Goal: Task Accomplishment & Management: Use online tool/utility

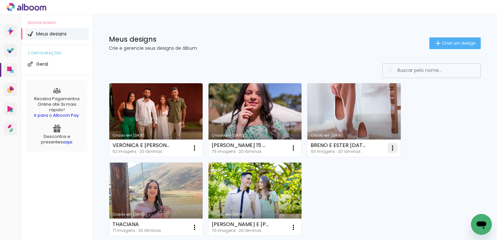
click at [198, 146] on iron-icon at bounding box center [195, 148] width 8 height 8
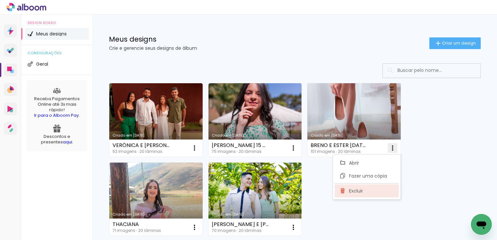
click at [356, 189] on span "Excluir" at bounding box center [356, 191] width 14 height 5
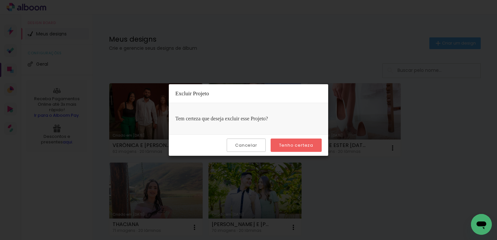
click at [0, 0] on slot "Tenho certeza" at bounding box center [0, 0] width 0 height 0
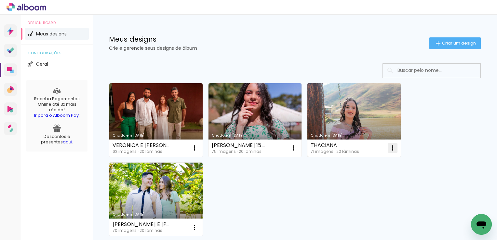
click at [198, 146] on iron-icon at bounding box center [195, 148] width 8 height 8
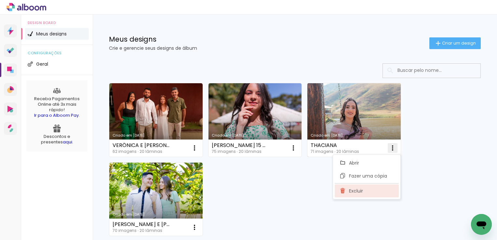
click at [356, 192] on span "Excluir" at bounding box center [356, 191] width 14 height 5
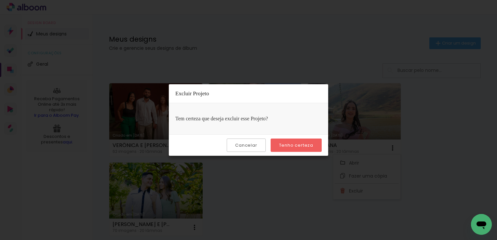
click at [299, 137] on div "Cancelar Tenho certeza" at bounding box center [248, 144] width 159 height 21
click at [0, 0] on slot "Tenho certeza" at bounding box center [0, 0] width 0 height 0
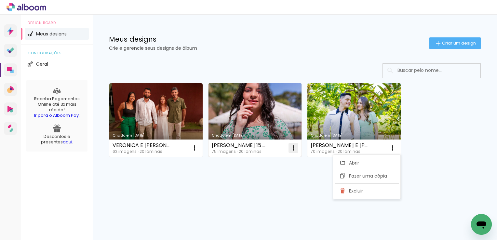
click at [198, 146] on iron-icon at bounding box center [195, 148] width 8 height 8
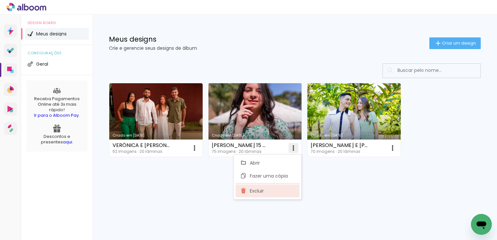
click at [256, 190] on span "Excluir" at bounding box center [257, 191] width 14 height 5
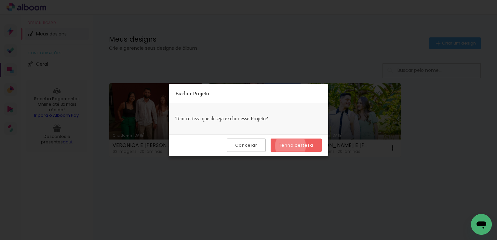
click at [0, 0] on slot "Tenho certeza" at bounding box center [0, 0] width 0 height 0
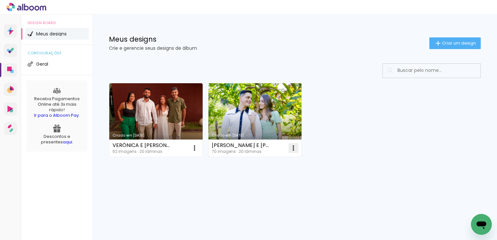
click at [198, 149] on iron-icon at bounding box center [195, 148] width 8 height 8
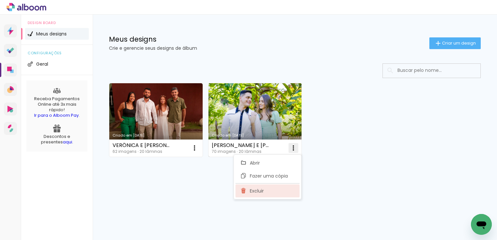
click at [255, 191] on span "Excluir" at bounding box center [257, 191] width 14 height 5
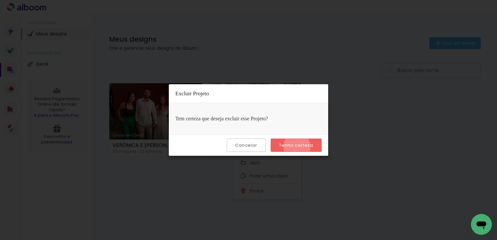
click at [0, 0] on slot "Tenho certeza" at bounding box center [0, 0] width 0 height 0
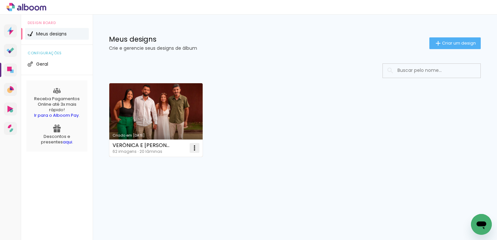
click at [193, 147] on iron-icon at bounding box center [195, 148] width 8 height 8
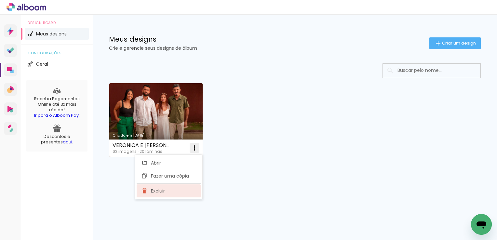
click at [161, 191] on span "Excluir" at bounding box center [158, 191] width 14 height 5
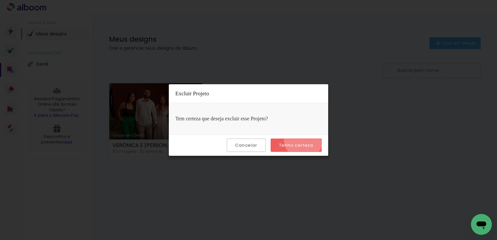
click at [304, 139] on paper-button "Tenho certeza" at bounding box center [296, 145] width 51 height 13
click at [0, 0] on slot "Tenho certeza" at bounding box center [0, 0] width 0 height 0
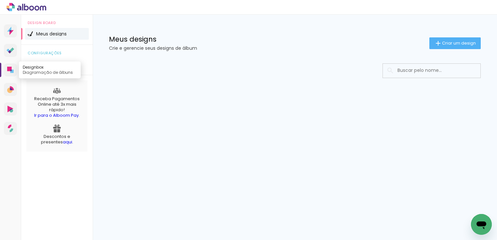
click at [9, 70] on icon at bounding box center [9, 69] width 5 height 5
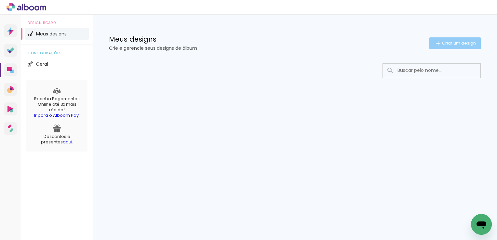
click at [454, 41] on span "Criar um design" at bounding box center [459, 43] width 34 height 4
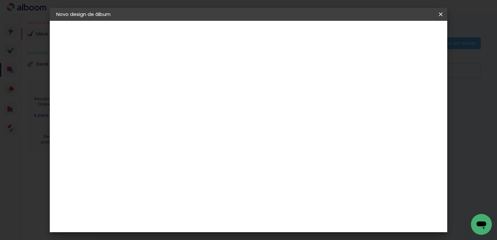
click at [163, 90] on input at bounding box center [163, 87] width 0 height 10
type input "[PERSON_NAME] E [PERSON_NAME]"
type paper-input "[PERSON_NAME] E [PERSON_NAME]"
click at [0, 0] on slot "Avançar" at bounding box center [0, 0] width 0 height 0
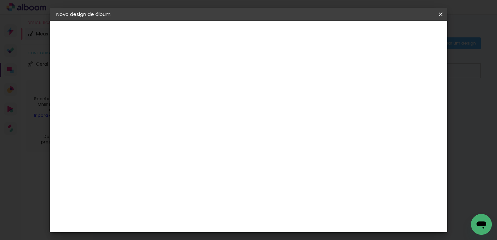
click at [199, 106] on input "[GEOGRAPHIC_DATA]" at bounding box center [176, 104] width 60 height 8
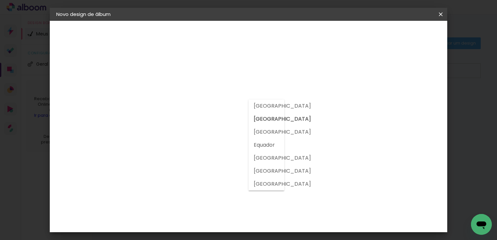
click at [199, 106] on input "[GEOGRAPHIC_DATA]" at bounding box center [176, 104] width 60 height 8
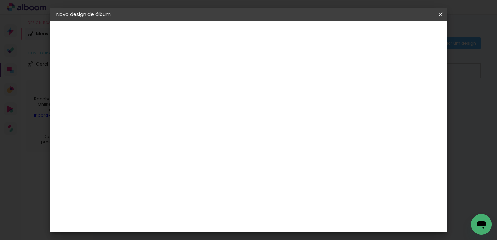
click at [195, 122] on input at bounding box center [179, 124] width 66 height 8
type input "LUI"
type paper-input "LUI"
click at [186, 141] on paper-item "[PERSON_NAME]" at bounding box center [174, 147] width 61 height 14
click at [197, 147] on div "[PERSON_NAME]" at bounding box center [179, 146] width 43 height 5
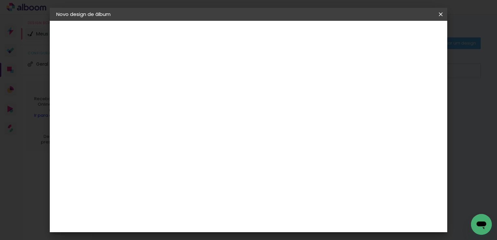
click at [0, 0] on slot "Avançar" at bounding box center [0, 0] width 0 height 0
click at [188, 108] on input "text" at bounding box center [175, 113] width 25 height 10
click at [0, 0] on slot "Encadernados" at bounding box center [0, 0] width 0 height 0
type input "Encadernados"
click at [207, 157] on span "20 x 50" at bounding box center [191, 157] width 30 height 13
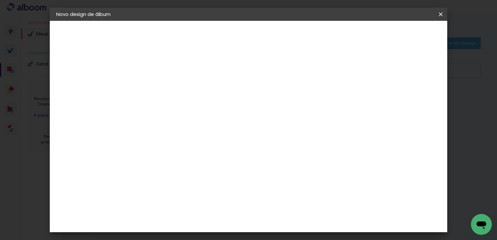
click at [0, 0] on slot "Avançar" at bounding box center [0, 0] width 0 height 0
click at [400, 33] on span "Iniciar design" at bounding box center [385, 34] width 30 height 5
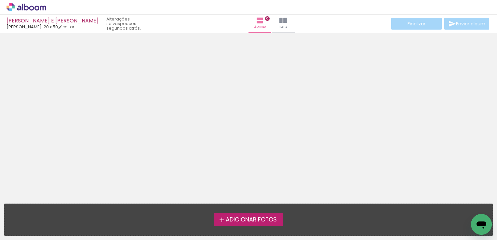
click at [237, 221] on span "Adicionar Fotos" at bounding box center [251, 220] width 51 height 6
click at [0, 0] on input "file" at bounding box center [0, 0] width 0 height 0
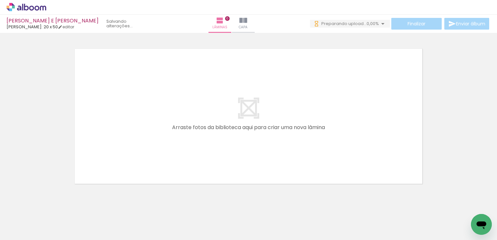
scroll to position [0, 436]
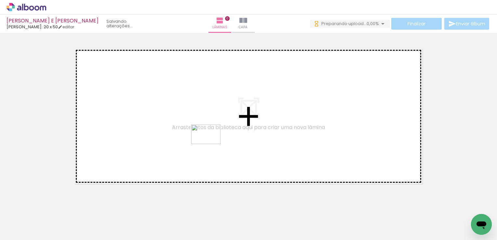
drag, startPoint x: 285, startPoint y: 221, endPoint x: 211, endPoint y: 144, distance: 106.5
click at [211, 144] on quentale-workspace at bounding box center [248, 120] width 497 height 240
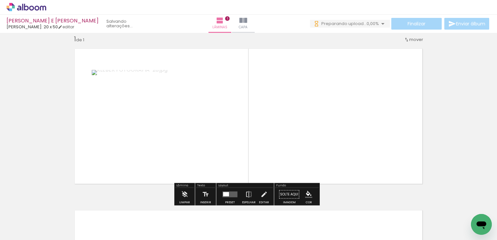
scroll to position [8, 0]
click at [229, 193] on quentale-layouter at bounding box center [229, 195] width 15 height 6
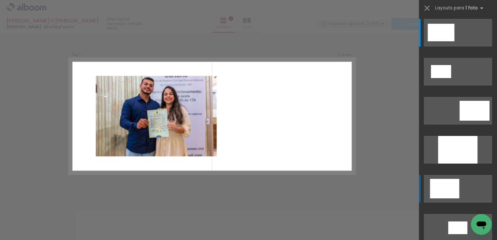
scroll to position [0, 0]
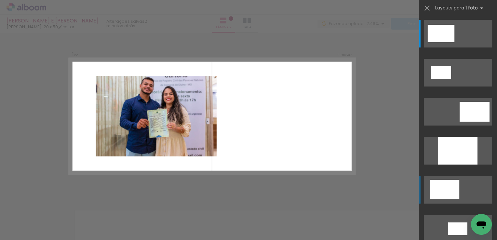
click at [438, 165] on div at bounding box center [457, 151] width 39 height 28
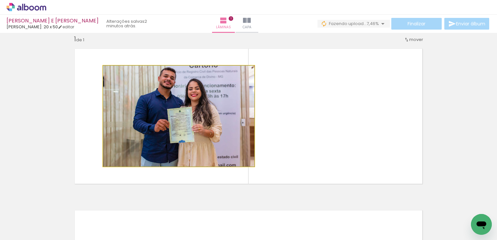
click at [208, 133] on quentale-photo at bounding box center [178, 116] width 151 height 101
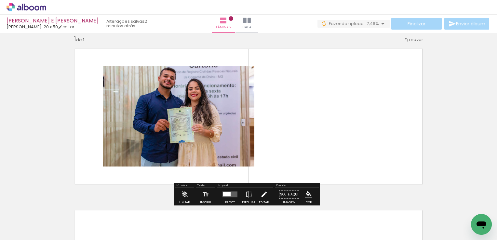
click at [265, 195] on paper-button "Editar" at bounding box center [263, 196] width 13 height 17
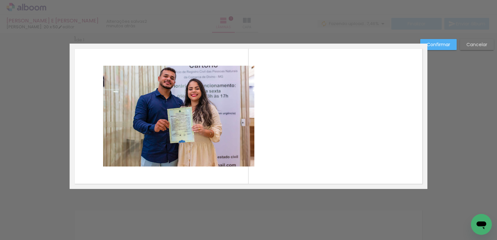
click at [239, 154] on quentale-photo at bounding box center [178, 116] width 151 height 101
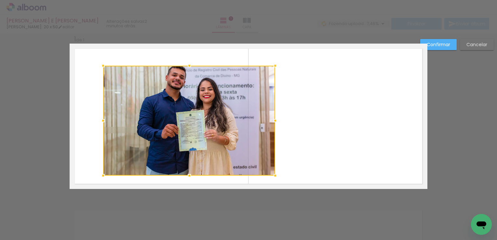
drag, startPoint x: 252, startPoint y: 166, endPoint x: 273, endPoint y: 175, distance: 22.7
click at [273, 175] on div at bounding box center [275, 175] width 13 height 13
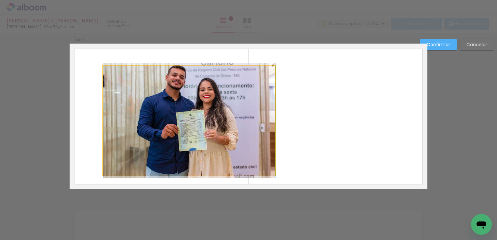
click at [264, 85] on quentale-photo at bounding box center [189, 121] width 172 height 110
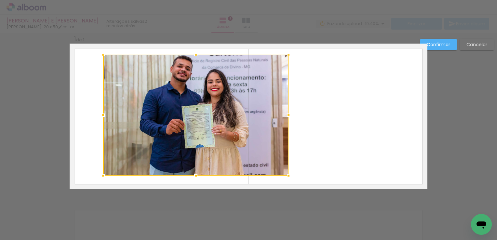
drag, startPoint x: 272, startPoint y: 65, endPoint x: 286, endPoint y: 54, distance: 17.3
click at [286, 54] on div at bounding box center [288, 54] width 13 height 13
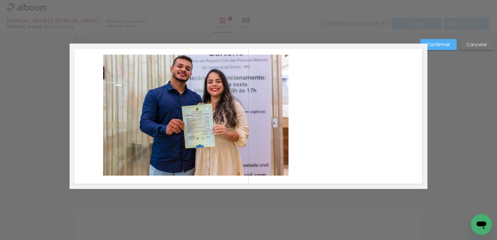
click at [281, 169] on quentale-photo at bounding box center [195, 115] width 185 height 121
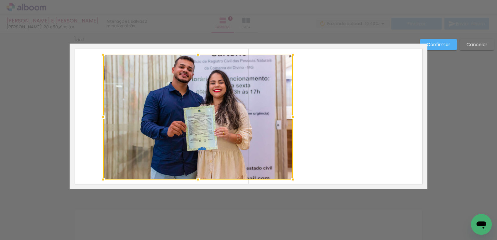
drag, startPoint x: 288, startPoint y: 176, endPoint x: 292, endPoint y: 180, distance: 5.8
click at [292, 180] on div at bounding box center [292, 179] width 13 height 13
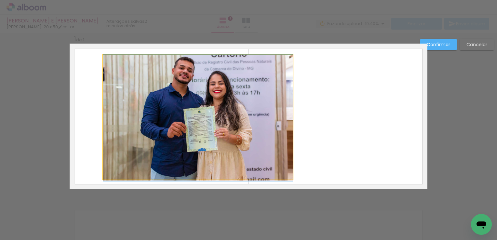
drag, startPoint x: 208, startPoint y: 140, endPoint x: 198, endPoint y: 146, distance: 12.2
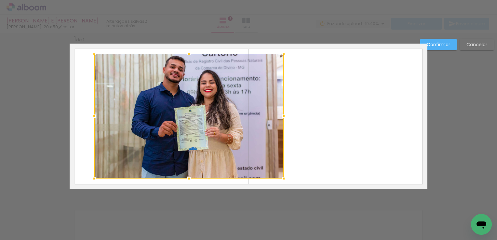
drag, startPoint x: 220, startPoint y: 134, endPoint x: 210, endPoint y: 135, distance: 9.2
click at [210, 135] on div at bounding box center [189, 116] width 190 height 125
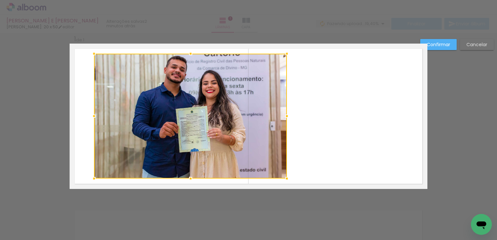
drag, startPoint x: 280, startPoint y: 114, endPoint x: 283, endPoint y: 119, distance: 5.6
click at [283, 119] on div at bounding box center [286, 116] width 13 height 13
click at [0, 0] on slot "Confirmar" at bounding box center [0, 0] width 0 height 0
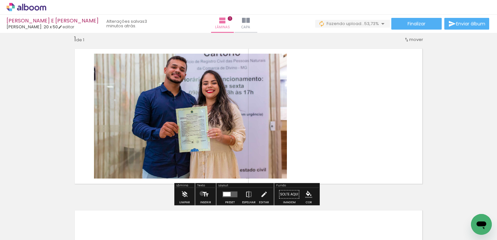
click at [202, 193] on iron-icon at bounding box center [205, 194] width 7 height 13
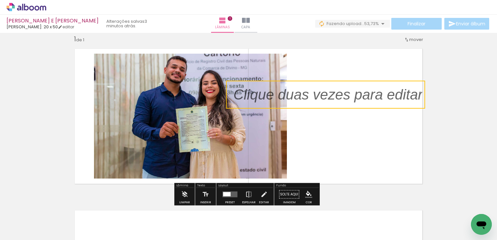
drag, startPoint x: 256, startPoint y: 109, endPoint x: 359, endPoint y: 93, distance: 104.3
click at [359, 93] on quentale-selection at bounding box center [325, 95] width 199 height 28
click at [342, 94] on quentale-selection at bounding box center [325, 93] width 199 height 28
type input "Sans Serif"
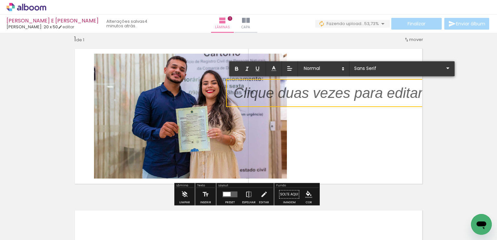
click at [342, 94] on p at bounding box center [327, 97] width 189 height 20
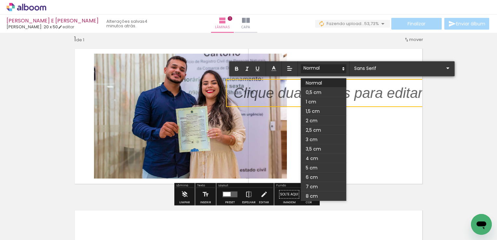
click at [325, 68] on span at bounding box center [324, 68] width 46 height 9
click at [312, 110] on span at bounding box center [324, 111] width 46 height 9
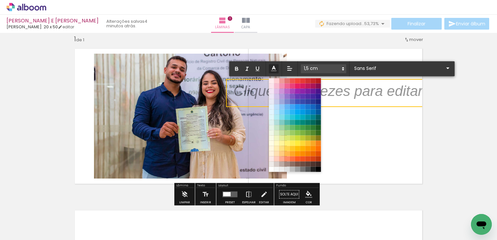
click at [275, 66] on icon at bounding box center [273, 68] width 7 height 7
click at [319, 169] on span at bounding box center [318, 169] width 5 height 5
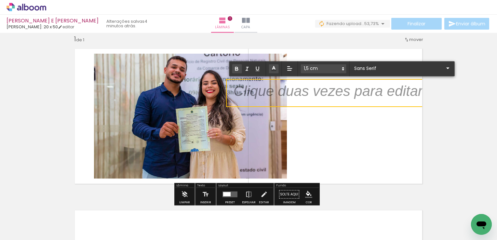
click at [237, 69] on icon "button" at bounding box center [236, 70] width 3 height 2
click at [257, 92] on p "﻿" at bounding box center [327, 95] width 189 height 20
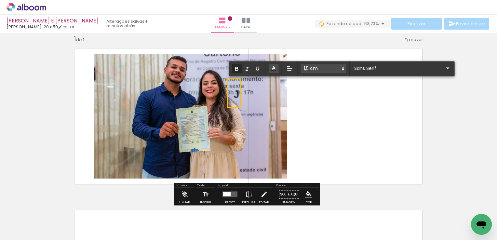
scroll to position [0, 0]
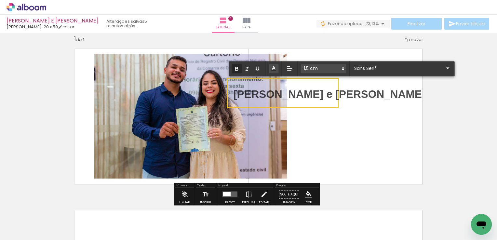
click at [332, 95] on strong "[PERSON_NAME] e [PERSON_NAME]" at bounding box center [329, 94] width 192 height 12
drag, startPoint x: 332, startPoint y: 95, endPoint x: 232, endPoint y: 92, distance: 100.2
click at [233, 92] on strong "[PERSON_NAME] e [PERSON_NAME]" at bounding box center [329, 94] width 192 height 12
click at [388, 70] on input "Sans Serif" at bounding box center [398, 68] width 91 height 7
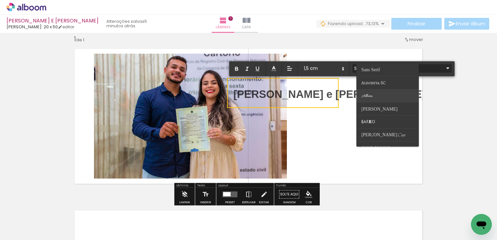
click at [371, 72] on span "Allura" at bounding box center [370, 69] width 19 height 5
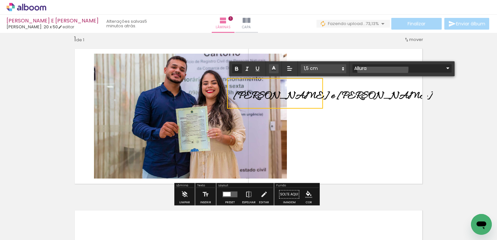
click at [383, 69] on input "Allura" at bounding box center [398, 68] width 91 height 7
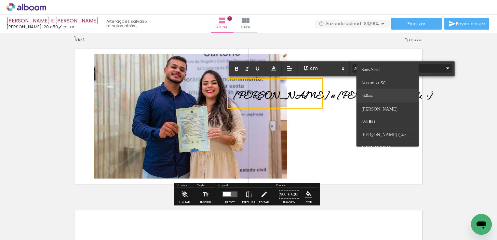
click at [370, 72] on span "Allura" at bounding box center [370, 69] width 19 height 5
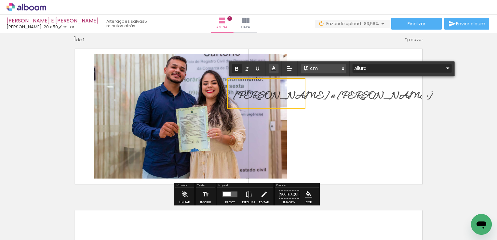
click at [381, 68] on input "Allura" at bounding box center [398, 68] width 91 height 7
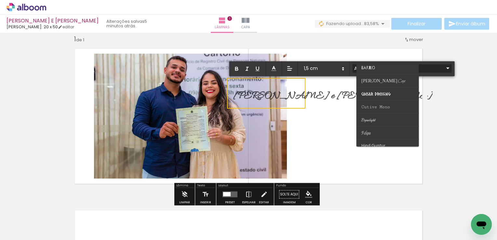
scroll to position [65, 0]
click at [380, 7] on span "Cutive Mono" at bounding box center [370, 4] width 19 height 5
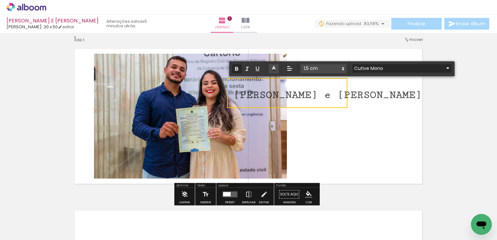
click at [382, 69] on input "Cutive Mono" at bounding box center [398, 68] width 91 height 7
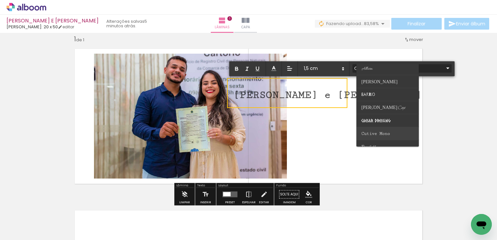
scroll to position [0, 0]
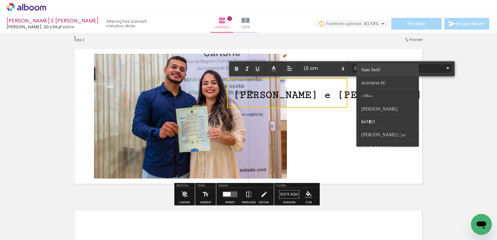
click at [372, 68] on span "Sans Serif" at bounding box center [370, 69] width 19 height 5
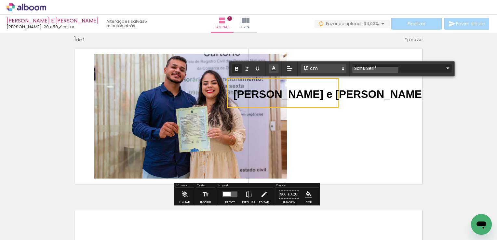
click at [375, 68] on input "Sans Serif" at bounding box center [398, 68] width 91 height 7
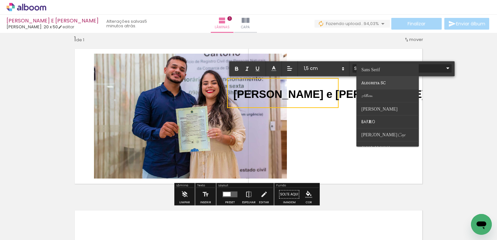
click at [377, 72] on span "Alegreya SC" at bounding box center [370, 69] width 19 height 5
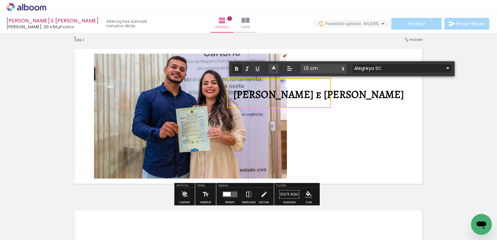
click at [379, 68] on input "Alegreya SC" at bounding box center [398, 68] width 91 height 7
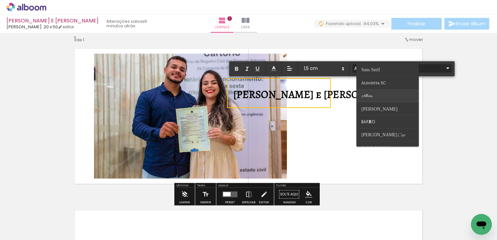
click at [373, 95] on paper-item at bounding box center [387, 95] width 62 height 13
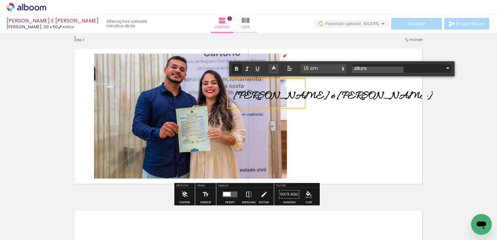
click at [376, 70] on input "Allura" at bounding box center [398, 68] width 91 height 7
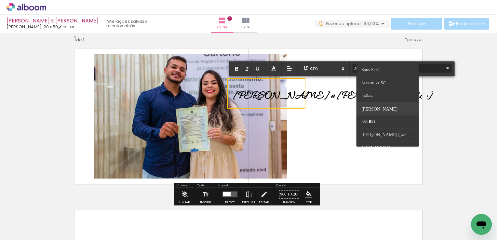
click at [374, 72] on span "[PERSON_NAME]" at bounding box center [370, 69] width 19 height 5
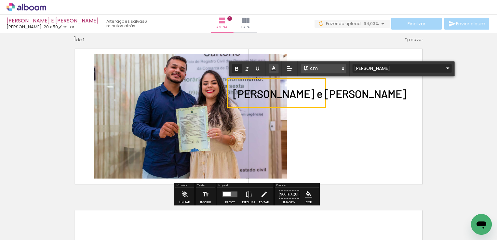
click at [374, 68] on input "[PERSON_NAME]" at bounding box center [398, 68] width 91 height 7
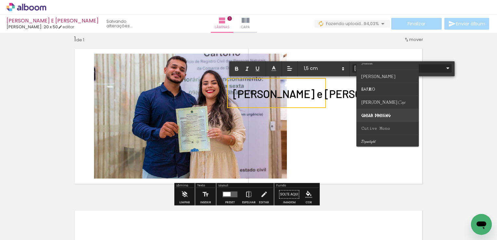
scroll to position [98, 0]
click at [375, 91] on paper-item at bounding box center [387, 89] width 62 height 13
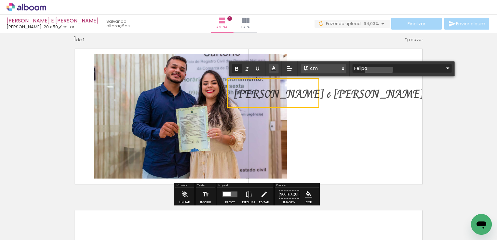
click at [379, 69] on input "Felipa" at bounding box center [398, 68] width 91 height 7
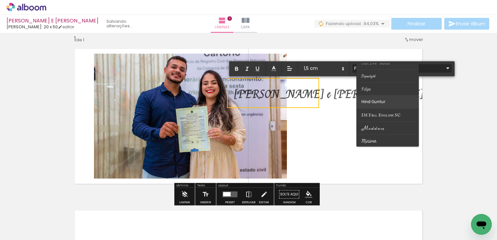
click at [373, 203] on span "Hind Guntur" at bounding box center [367, 206] width 12 height 6
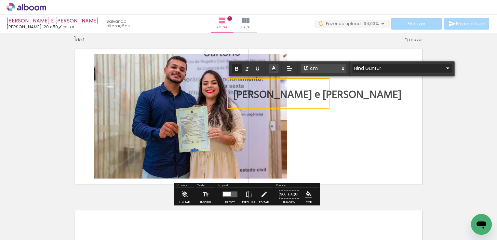
click at [385, 66] on input "Hind Guntur" at bounding box center [398, 68] width 91 height 7
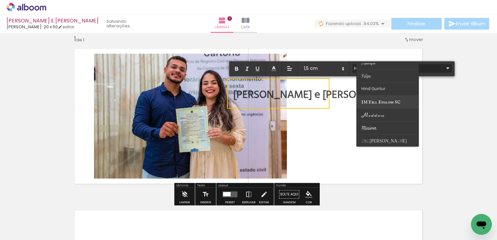
scroll to position [130, 0]
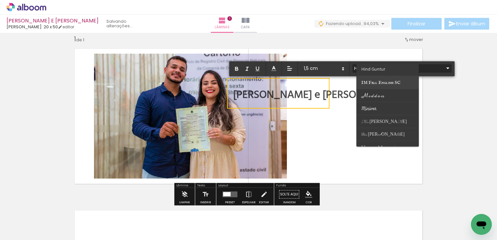
click at [373, 170] on span "Miniver" at bounding box center [367, 173] width 12 height 6
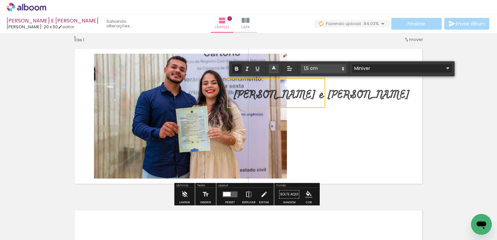
click at [376, 67] on input "Miniver" at bounding box center [398, 68] width 91 height 7
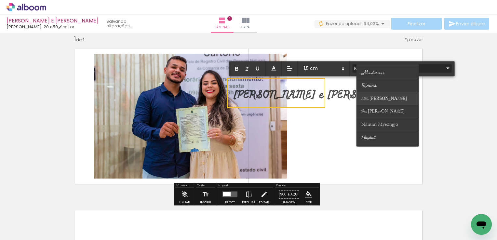
scroll to position [163, 0]
click at [373, 138] on span "Nanum Myeongjo" at bounding box center [367, 141] width 12 height 6
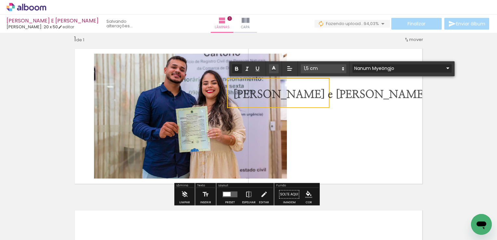
click at [383, 66] on input "Nanum Myeongjo" at bounding box center [398, 68] width 91 height 7
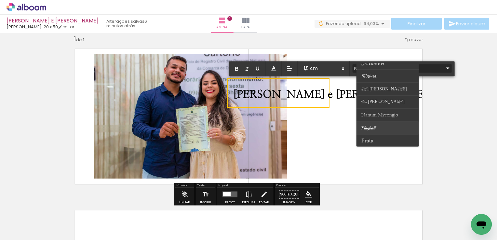
click at [373, 138] on span "Playball" at bounding box center [367, 141] width 12 height 6
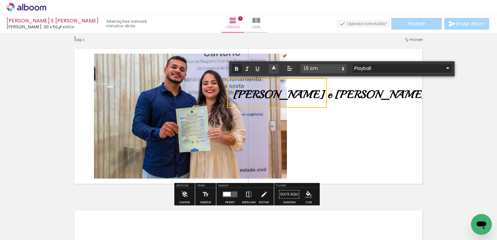
click at [381, 69] on input "Playball" at bounding box center [398, 68] width 91 height 7
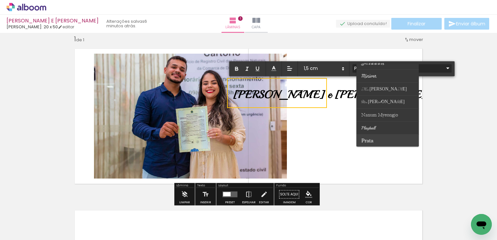
click at [370, 139] on span "Prata" at bounding box center [367, 141] width 12 height 6
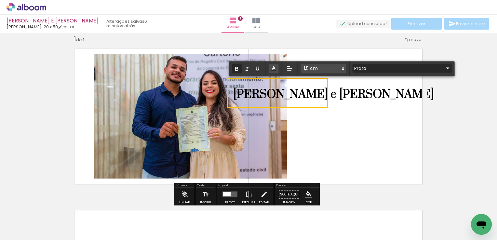
click at [377, 70] on input "Prata" at bounding box center [398, 68] width 91 height 7
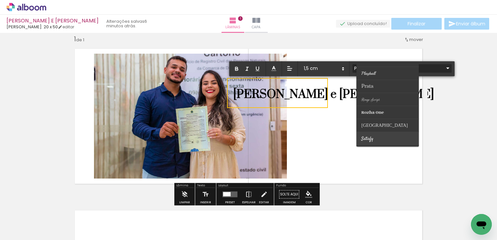
scroll to position [228, 0]
click at [373, 79] on span "[GEOGRAPHIC_DATA]" at bounding box center [367, 76] width 12 height 6
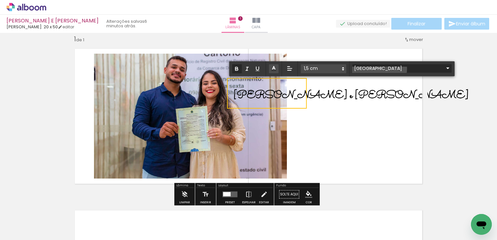
click at [376, 69] on input "[GEOGRAPHIC_DATA]" at bounding box center [398, 68] width 91 height 7
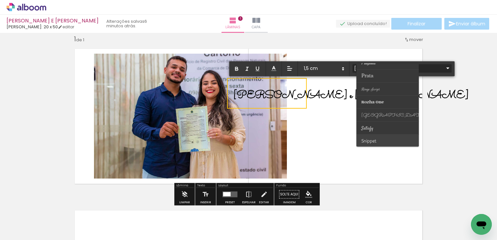
scroll to position [255, 0]
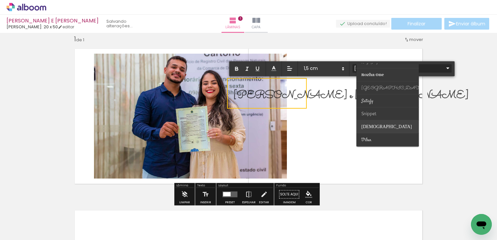
click at [373, 52] on span "[DEMOGRAPHIC_DATA]" at bounding box center [367, 49] width 12 height 6
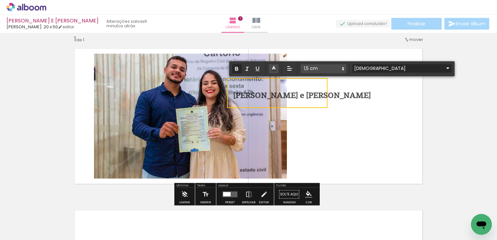
click at [379, 68] on input "[DEMOGRAPHIC_DATA]" at bounding box center [398, 68] width 91 height 7
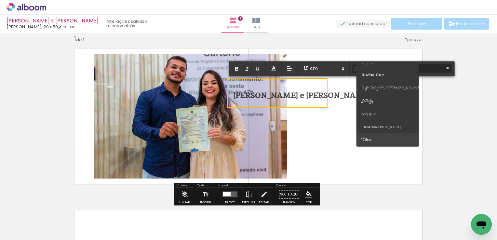
click at [369, 52] on span "Vibur" at bounding box center [367, 49] width 12 height 6
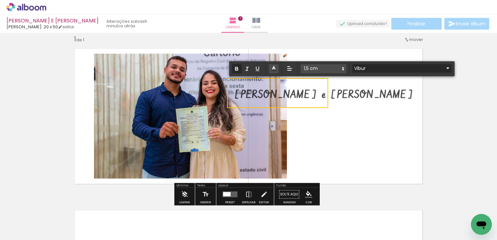
click at [375, 68] on input "Vibur" at bounding box center [398, 68] width 91 height 7
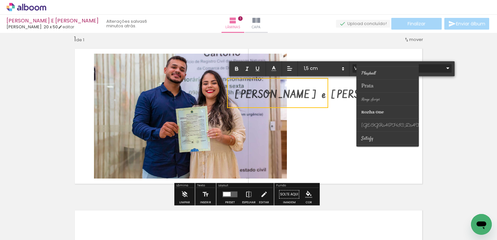
scroll to position [190, 0]
click at [373, 111] on span "Playball" at bounding box center [367, 114] width 12 height 6
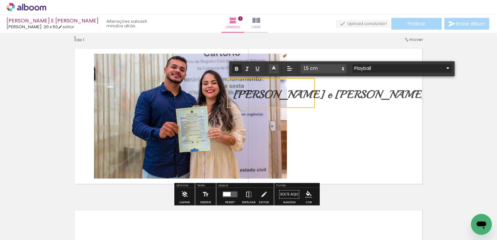
click at [374, 69] on input "Playball" at bounding box center [398, 68] width 91 height 7
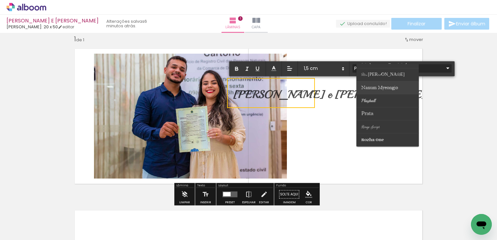
click at [373, 111] on span "Nanum Myeongjo" at bounding box center [367, 114] width 12 height 6
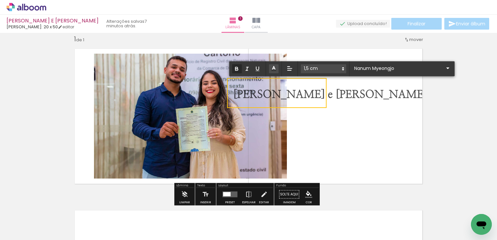
click at [356, 100] on quentale-layouter at bounding box center [249, 116] width 358 height 145
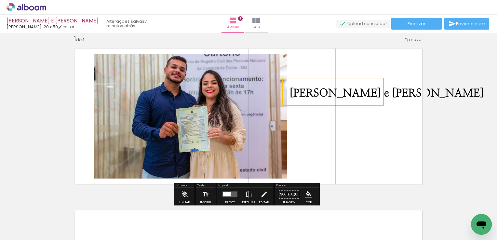
drag, startPoint x: 284, startPoint y: 85, endPoint x: 343, endPoint y: 84, distance: 59.2
click at [343, 84] on quentale-selection at bounding box center [332, 92] width 101 height 28
click at [329, 127] on quentale-layouter at bounding box center [249, 116] width 358 height 145
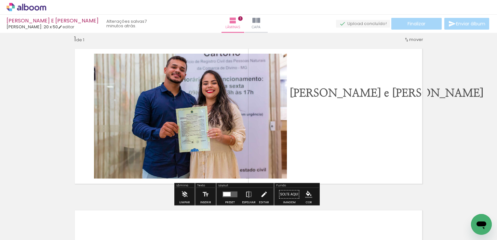
click at [262, 195] on iron-icon at bounding box center [264, 194] width 7 height 13
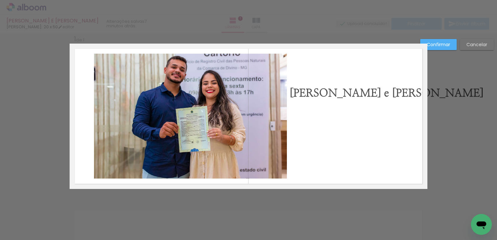
click at [475, 84] on div "Confirmar Cancelar" at bounding box center [248, 194] width 497 height 339
click at [0, 0] on slot "Cancelar" at bounding box center [0, 0] width 0 height 0
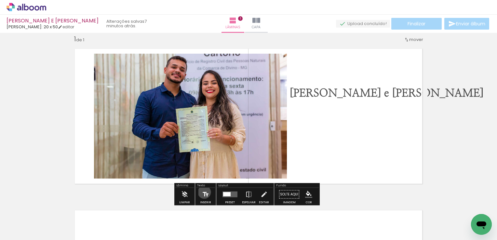
click at [204, 192] on iron-icon at bounding box center [205, 194] width 7 height 13
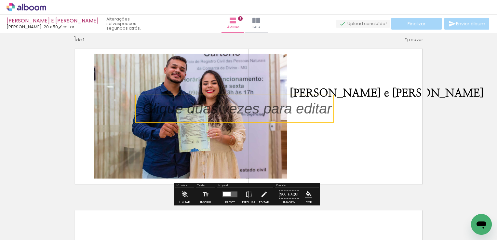
click at [263, 109] on quentale-selection at bounding box center [234, 109] width 199 height 28
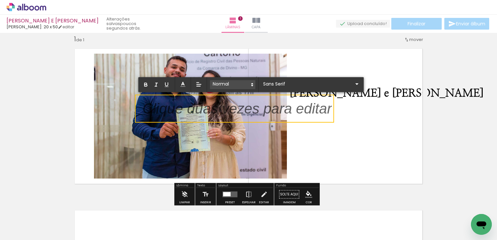
click at [242, 85] on span at bounding box center [233, 84] width 46 height 9
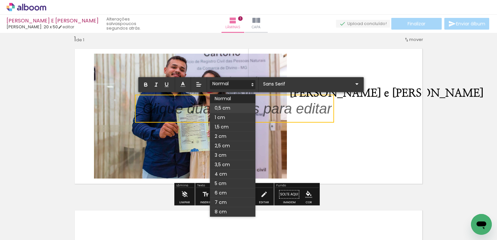
click at [222, 110] on span at bounding box center [233, 107] width 46 height 9
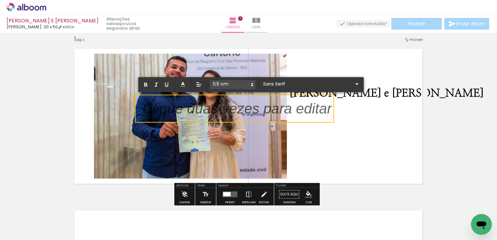
scroll to position [2, 0]
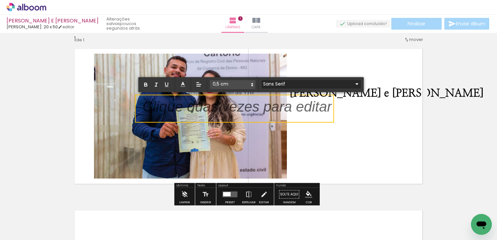
click at [285, 85] on input "Sans Serif" at bounding box center [307, 84] width 91 height 7
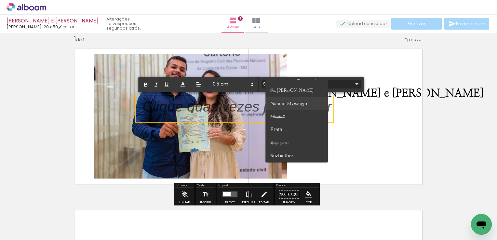
click at [283, 127] on span "Nanum Myeongjo" at bounding box center [277, 130] width 12 height 6
type input "Nanum Myeongjo"
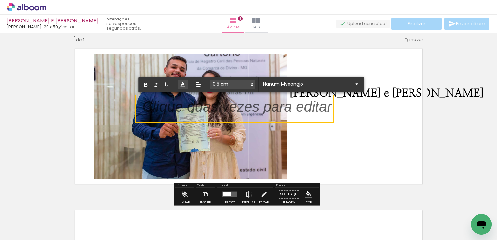
click at [185, 84] on icon at bounding box center [183, 84] width 7 height 7
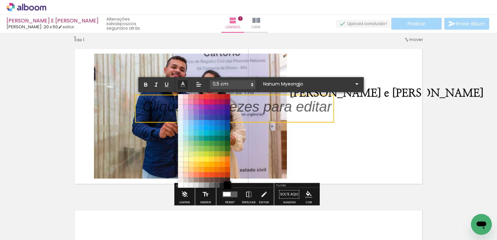
click at [229, 185] on span at bounding box center [227, 184] width 7 height 7
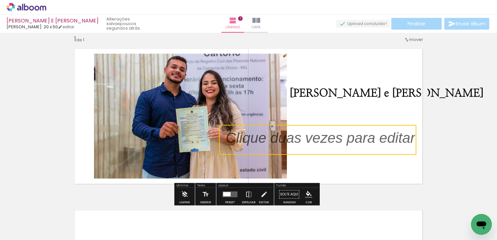
drag, startPoint x: 234, startPoint y: 96, endPoint x: 317, endPoint y: 127, distance: 88.9
click at [317, 127] on quentale-selection at bounding box center [317, 140] width 197 height 30
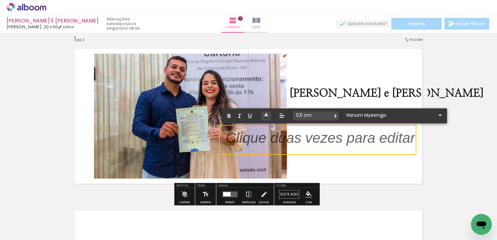
click at [300, 136] on p "﻿" at bounding box center [320, 142] width 189 height 20
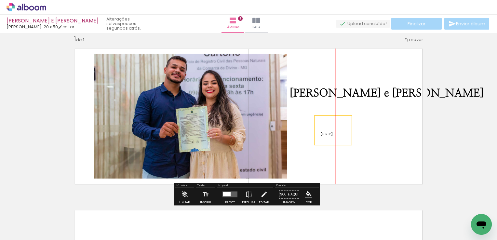
drag, startPoint x: 238, startPoint y: 125, endPoint x: 336, endPoint y: 115, distance: 98.1
click at [336, 115] on quentale-selection at bounding box center [333, 130] width 38 height 30
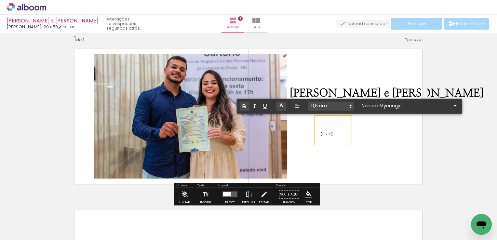
click at [243, 105] on icon "button" at bounding box center [244, 106] width 2 height 2
drag, startPoint x: 347, startPoint y: 133, endPoint x: 318, endPoint y: 135, distance: 28.7
click at [320, 135] on span "[DATE]" at bounding box center [326, 134] width 12 height 4
click at [324, 135] on span "[DATE]" at bounding box center [326, 134] width 12 height 4
click at [333, 134] on span "[DATE]" at bounding box center [326, 134] width 12 height 4
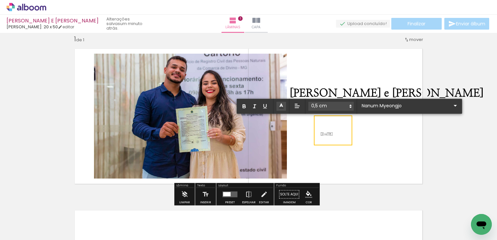
click at [333, 134] on span "[DATE]" at bounding box center [326, 134] width 12 height 4
drag, startPoint x: 347, startPoint y: 134, endPoint x: 318, endPoint y: 135, distance: 29.6
click at [320, 135] on span "[DATE]" at bounding box center [326, 134] width 12 height 4
click at [245, 105] on icon "button" at bounding box center [244, 106] width 2 height 2
click at [245, 105] on icon "button" at bounding box center [244, 106] width 6 height 6
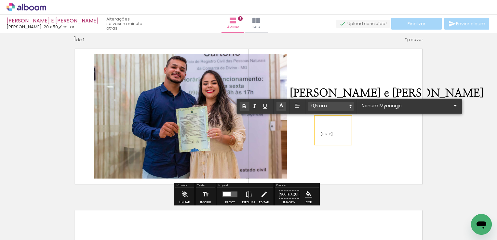
click at [245, 106] on icon "button" at bounding box center [244, 107] width 3 height 2
click at [243, 106] on icon "button" at bounding box center [244, 107] width 3 height 2
click at [334, 148] on quentale-layouter at bounding box center [249, 116] width 358 height 145
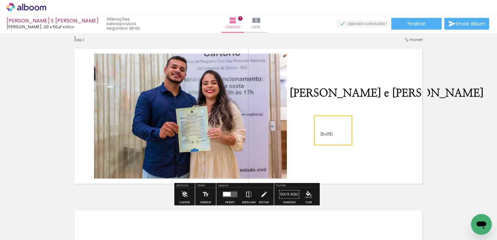
click at [328, 150] on quentale-layouter at bounding box center [249, 116] width 358 height 145
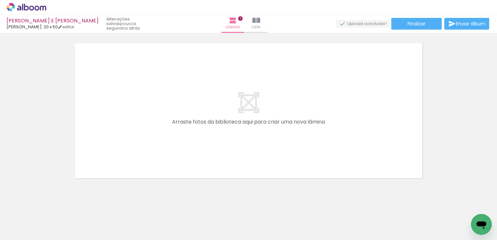
scroll to position [182, 0]
